Goal: Task Accomplishment & Management: Manage account settings

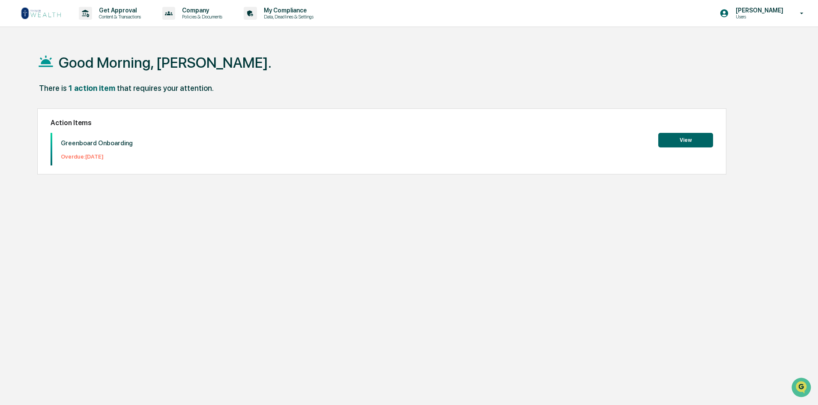
click at [698, 141] on button "View" at bounding box center [686, 140] width 55 height 15
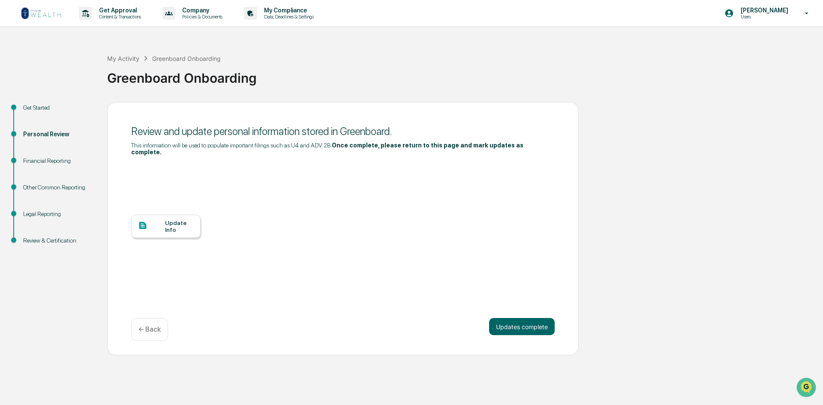
click at [29, 106] on div "Get Started" at bounding box center [58, 107] width 70 height 9
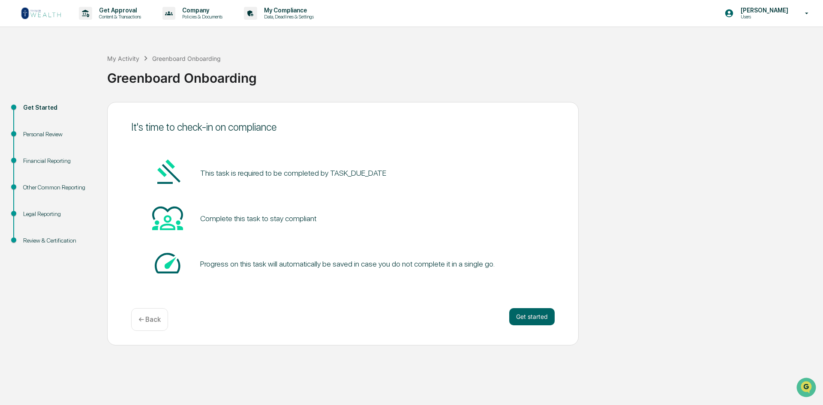
click at [29, 134] on div "Personal Review" at bounding box center [58, 134] width 70 height 9
click at [549, 318] on button "Get started" at bounding box center [531, 316] width 45 height 17
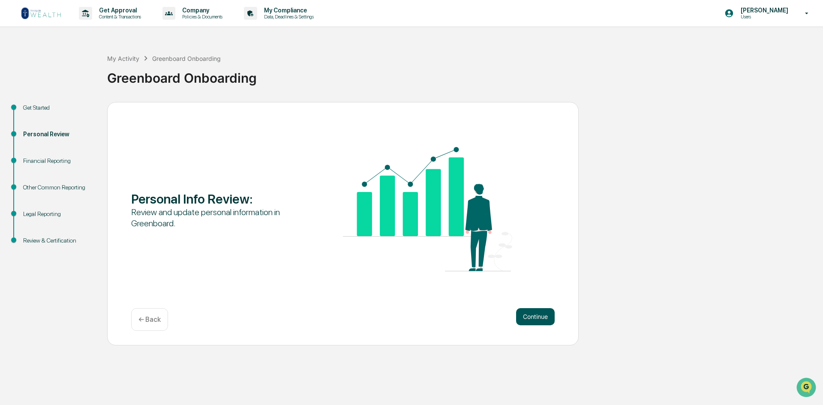
click at [536, 309] on button "Continue" at bounding box center [535, 316] width 39 height 17
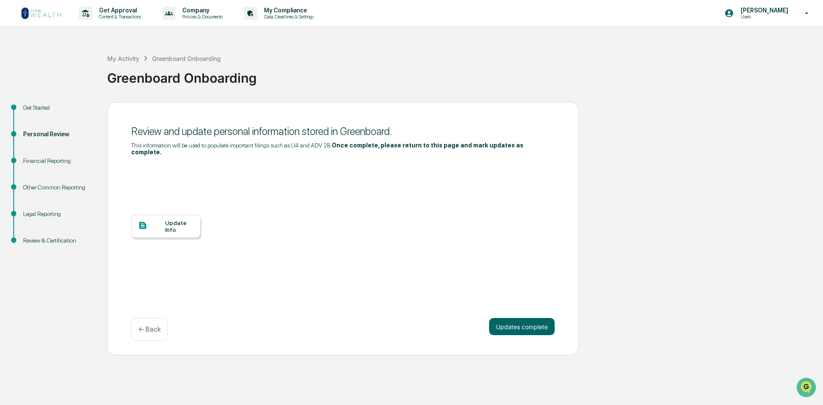
click at [160, 221] on div at bounding box center [151, 226] width 27 height 11
click at [475, 86] on div "Greenboard Onboarding" at bounding box center [462, 76] width 711 height 26
click at [42, 164] on div "Financial Reporting" at bounding box center [58, 160] width 70 height 9
click at [51, 159] on div "Financial Reporting" at bounding box center [58, 160] width 70 height 9
click at [50, 161] on div "Financial Reporting" at bounding box center [58, 160] width 70 height 9
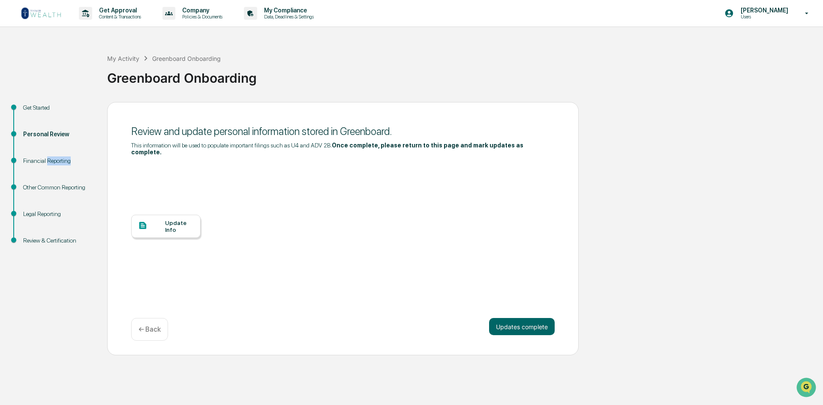
drag, startPoint x: 50, startPoint y: 161, endPoint x: 35, endPoint y: 159, distance: 15.5
click at [50, 161] on div "Financial Reporting" at bounding box center [58, 160] width 70 height 9
click at [27, 163] on div "Financial Reporting" at bounding box center [58, 160] width 70 height 9
click at [15, 159] on span at bounding box center [13, 160] width 5 height 5
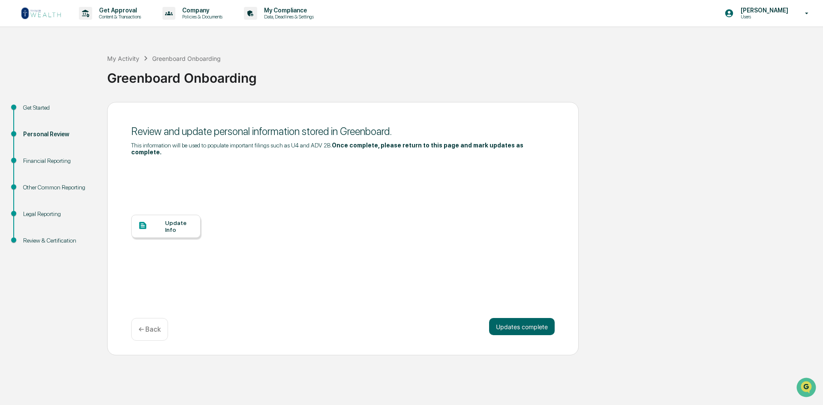
click at [15, 159] on span at bounding box center [13, 160] width 5 height 5
click at [197, 227] on div "Update Info" at bounding box center [165, 226] width 69 height 23
click at [64, 159] on div "Financial Reporting" at bounding box center [58, 160] width 70 height 9
click at [62, 169] on div "Financial Reporting" at bounding box center [58, 171] width 84 height 27
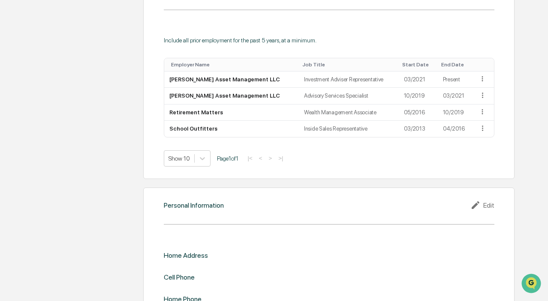
scroll to position [684, 0]
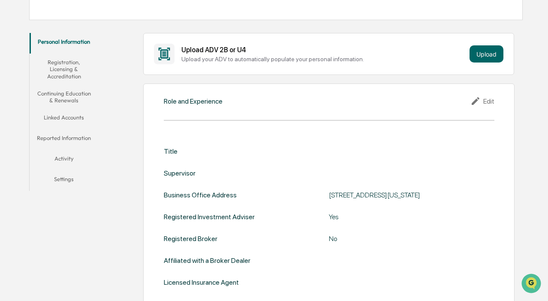
click at [486, 102] on div "Edit" at bounding box center [482, 101] width 24 height 10
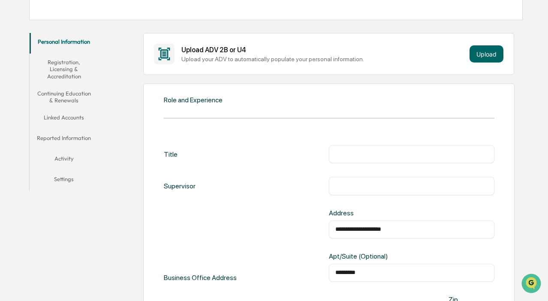
click at [364, 160] on div "​" at bounding box center [411, 154] width 165 height 18
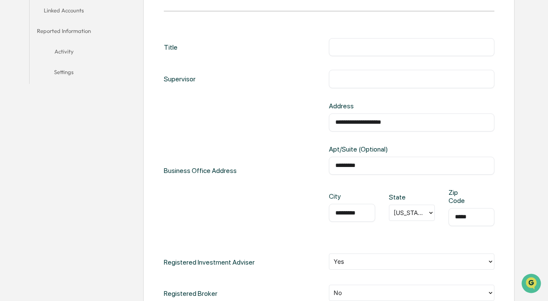
scroll to position [221, 0]
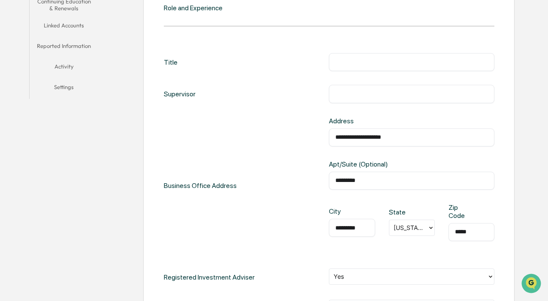
click at [347, 82] on div "**********" at bounding box center [329, 216] width 330 height 327
click at [337, 92] on input "text" at bounding box center [411, 94] width 152 height 9
type input "******"
drag, startPoint x: 368, startPoint y: 95, endPoint x: 220, endPoint y: 70, distance: 150.3
click at [220, 70] on div "**********" at bounding box center [329, 216] width 330 height 327
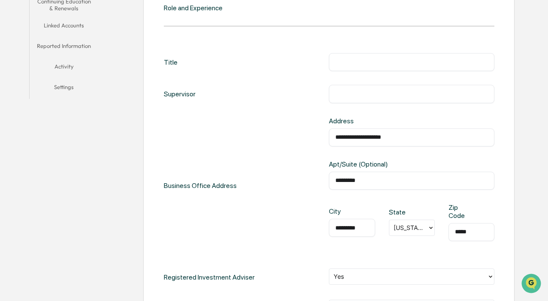
click at [370, 57] on div "​" at bounding box center [411, 62] width 165 height 18
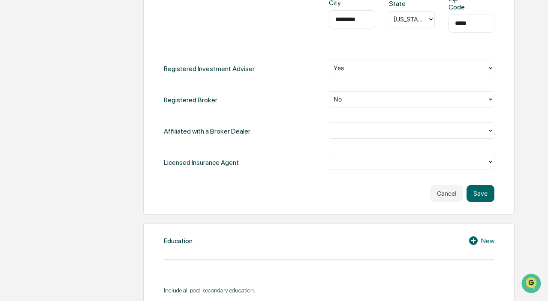
scroll to position [435, 0]
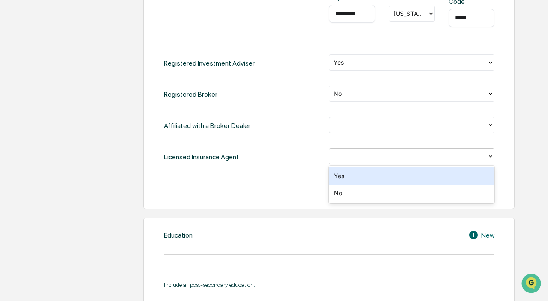
click at [412, 158] on div at bounding box center [407, 156] width 149 height 10
click at [383, 177] on div "Yes" at bounding box center [411, 176] width 165 height 17
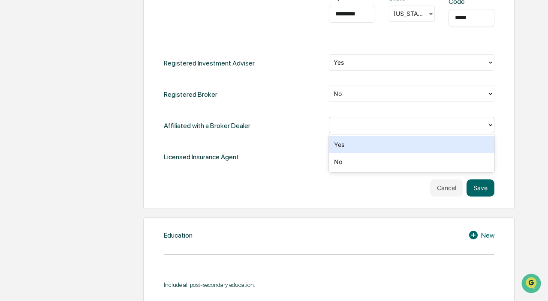
drag, startPoint x: 354, startPoint y: 125, endPoint x: 353, endPoint y: 147, distance: 22.3
click at [354, 126] on div at bounding box center [407, 125] width 149 height 10
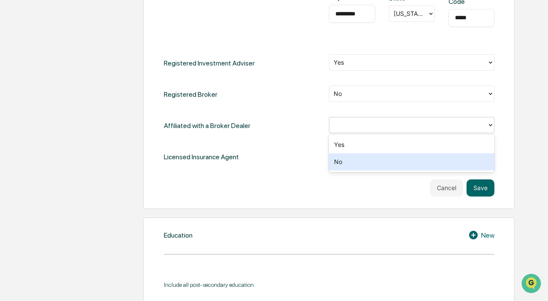
click at [353, 165] on div "No" at bounding box center [411, 161] width 165 height 17
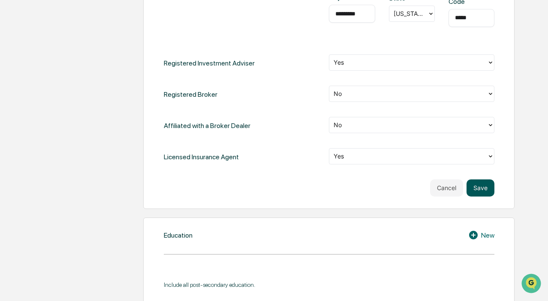
click at [482, 187] on button "Save" at bounding box center [480, 188] width 28 height 17
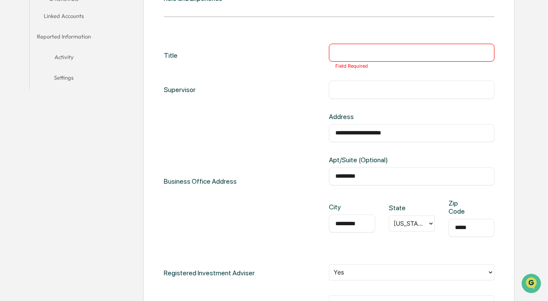
scroll to position [226, 0]
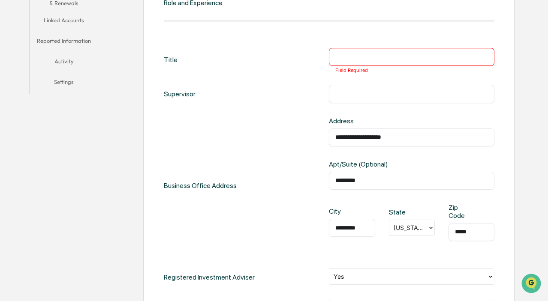
click at [349, 48] on div "​ Field Required" at bounding box center [411, 57] width 165 height 18
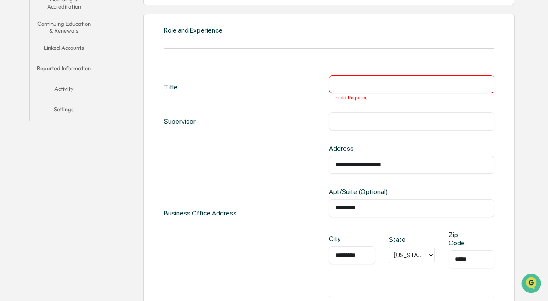
scroll to position [183, 0]
